Goal: Navigation & Orientation: Find specific page/section

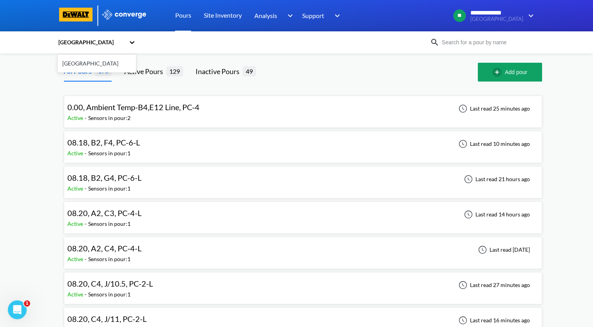
click at [92, 42] on div "[GEOGRAPHIC_DATA]" at bounding box center [91, 42] width 67 height 9
click at [96, 65] on div "[GEOGRAPHIC_DATA]" at bounding box center [97, 63] width 78 height 15
click at [72, 17] on img at bounding box center [76, 14] width 37 height 14
click at [134, 44] on icon at bounding box center [132, 42] width 8 height 8
click at [93, 63] on div "[GEOGRAPHIC_DATA]" at bounding box center [97, 63] width 78 height 15
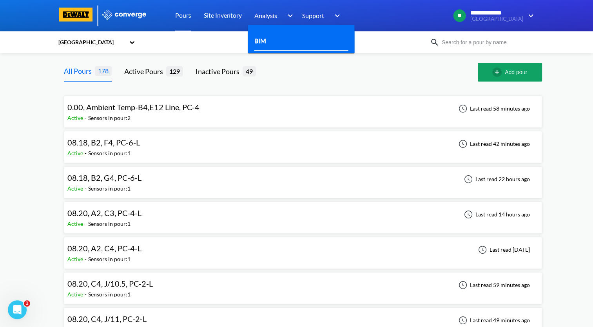
click at [275, 43] on div "BIM" at bounding box center [301, 41] width 94 height 20
click at [262, 43] on link "BIM" at bounding box center [260, 41] width 12 height 10
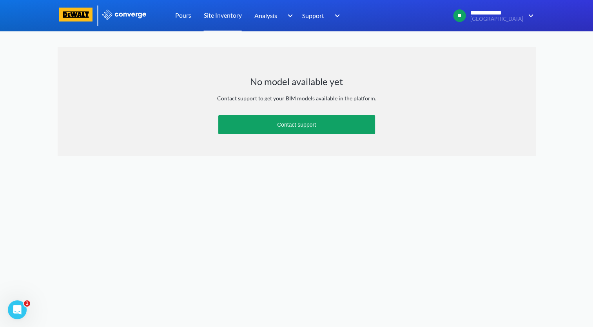
click at [232, 17] on link "Site Inventory" at bounding box center [223, 15] width 38 height 31
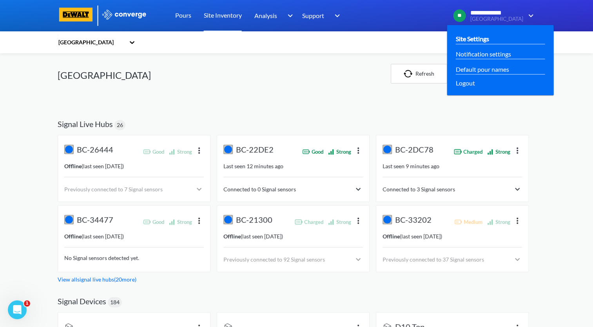
click at [489, 41] on link "Site Settings" at bounding box center [472, 39] width 33 height 10
